Goal: Complete application form

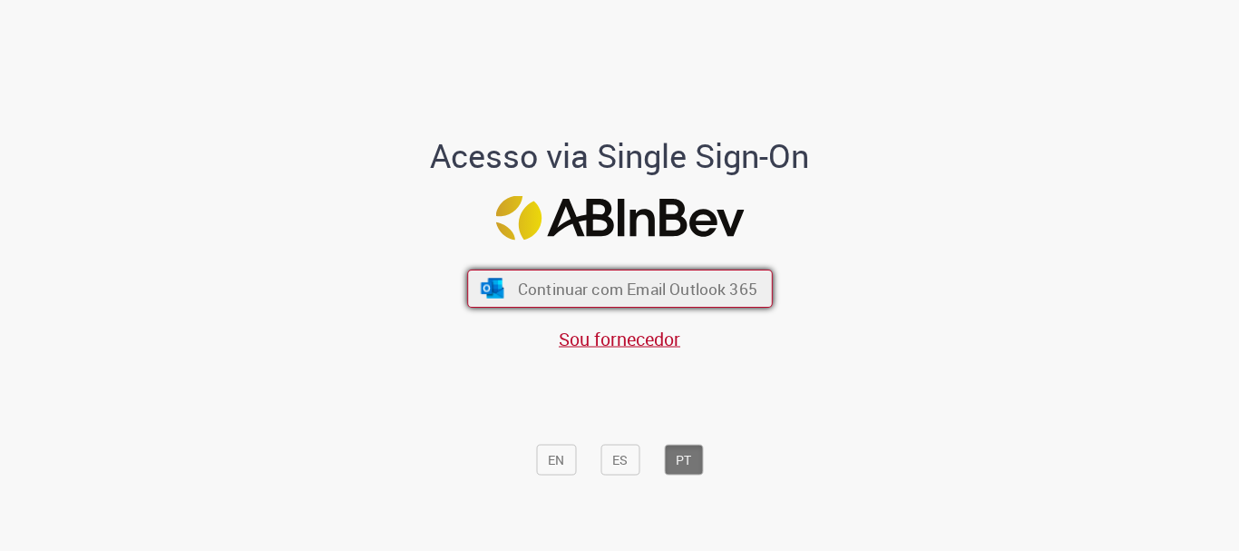
click at [502, 302] on button "Continuar com Email Outlook 365" at bounding box center [620, 288] width 306 height 38
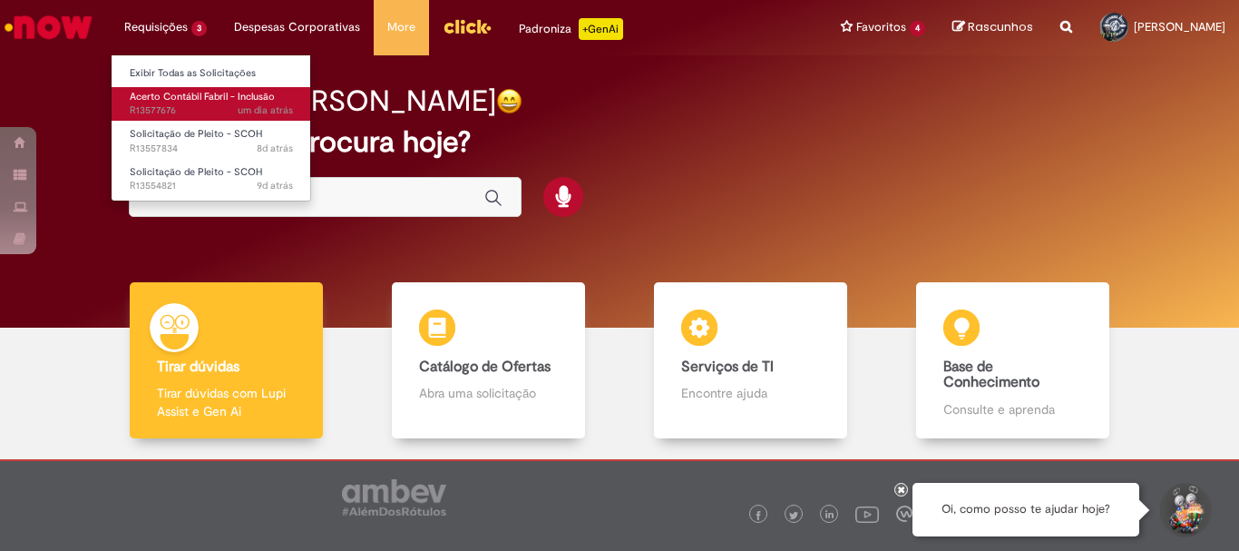
click at [170, 90] on span "Acerto Contábil Fabril - Inclusão" at bounding box center [202, 97] width 145 height 14
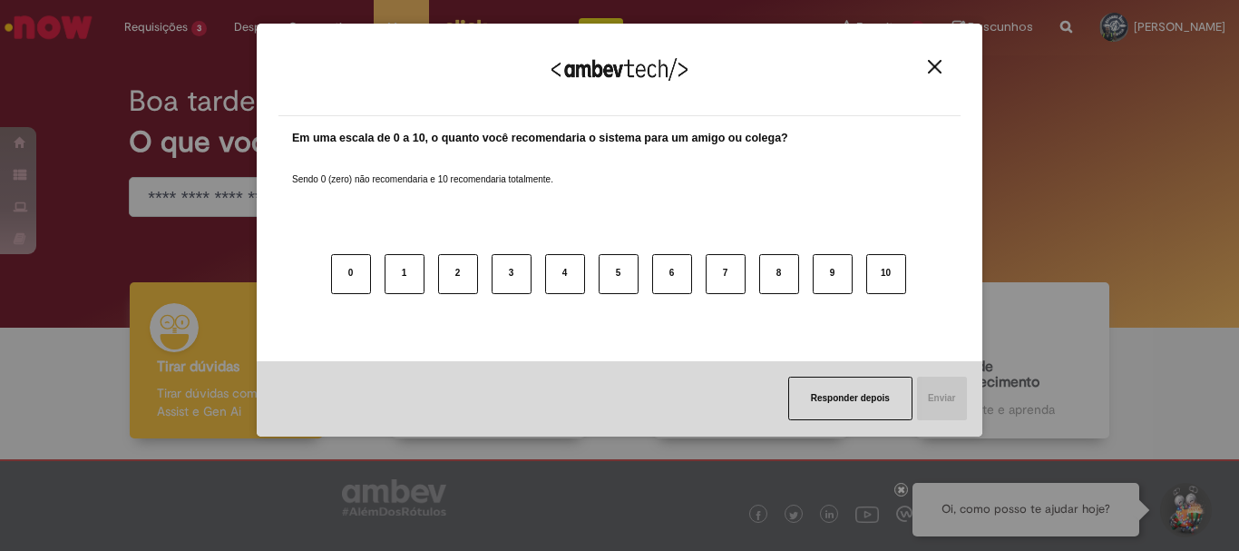
click at [941, 70] on button "Close" at bounding box center [934, 66] width 24 height 15
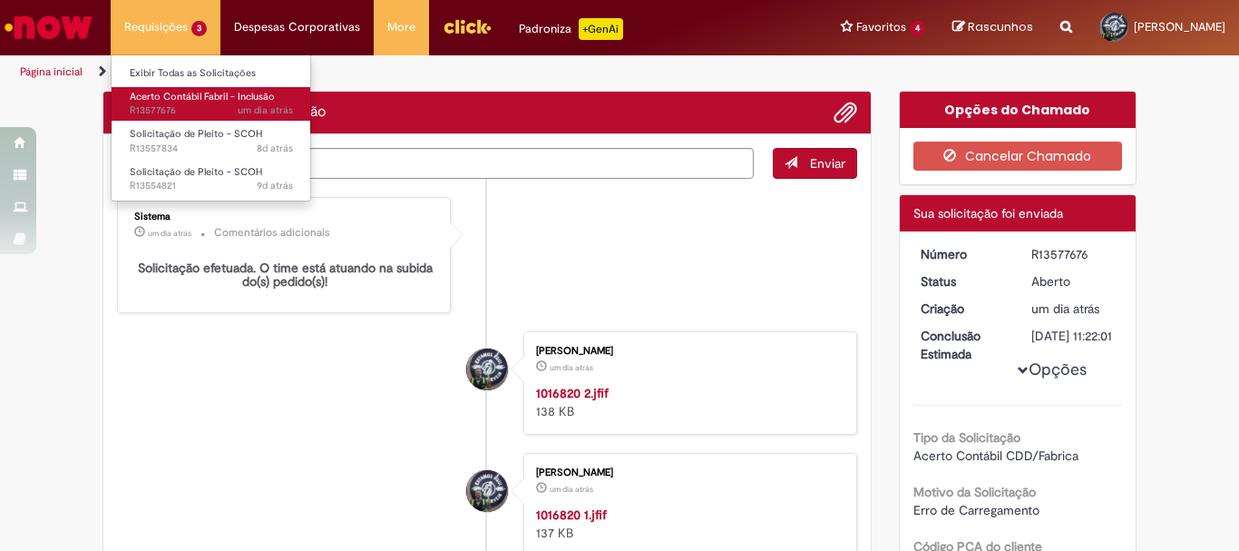
click at [141, 101] on span "Acerto Contábil Fabril - Inclusão" at bounding box center [202, 97] width 145 height 14
